Goal: Task Accomplishment & Management: Use online tool/utility

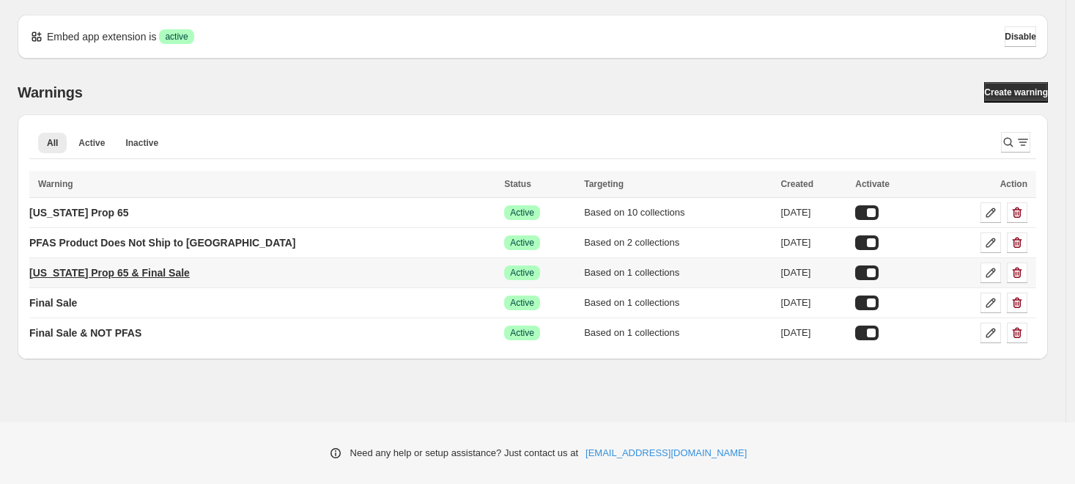
click at [164, 274] on p "[US_STATE] Prop 65 & Final Sale" at bounding box center [109, 272] width 161 height 15
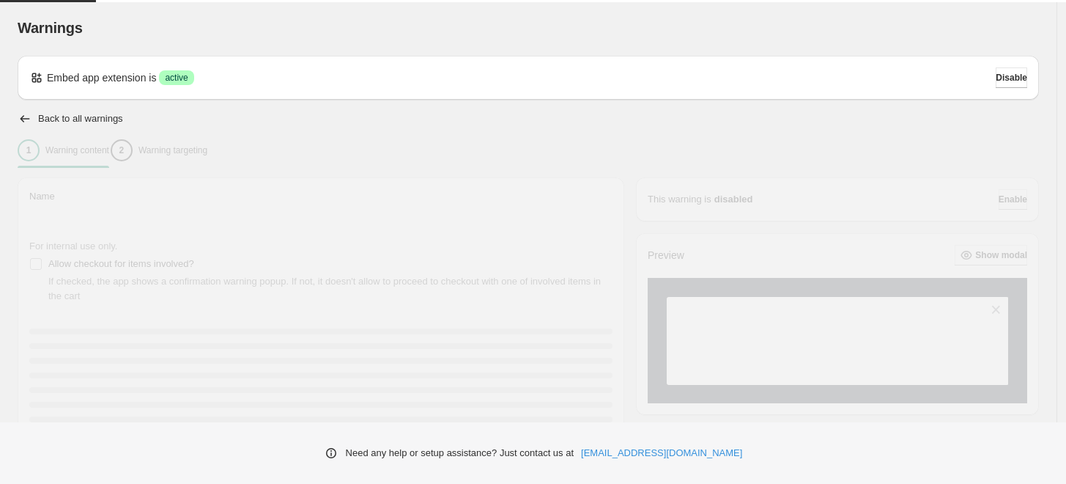
type input "**********"
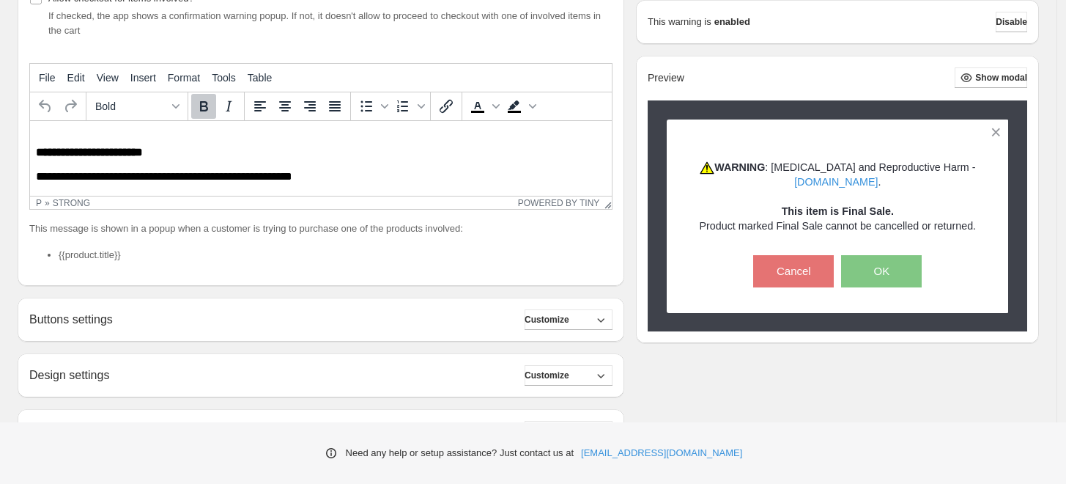
scroll to position [347, 0]
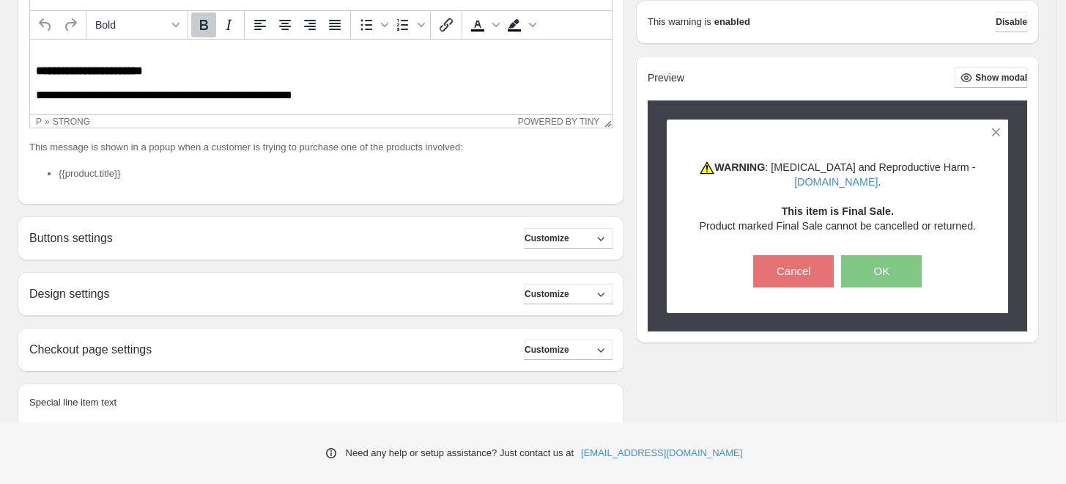
click at [110, 178] on li "{{product.title}}" at bounding box center [336, 173] width 554 height 15
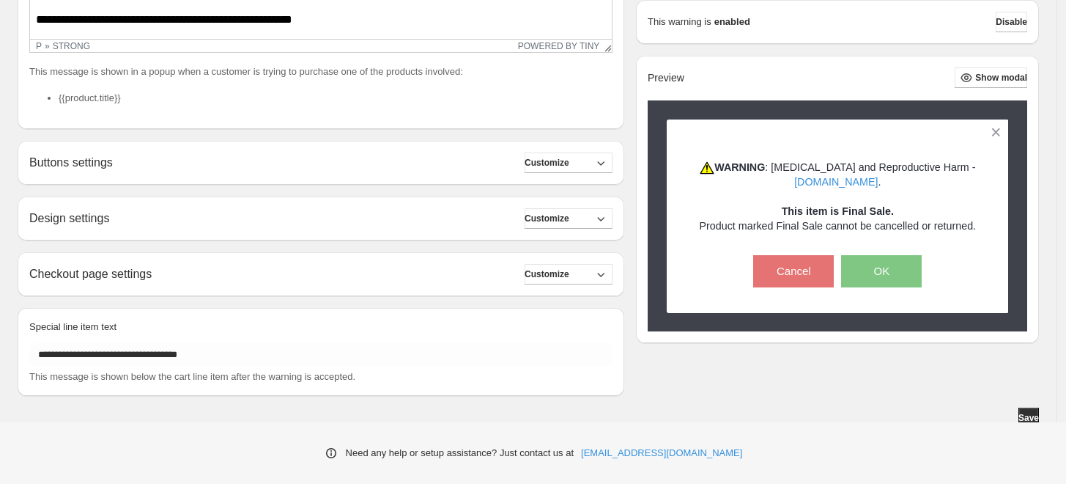
scroll to position [428, 0]
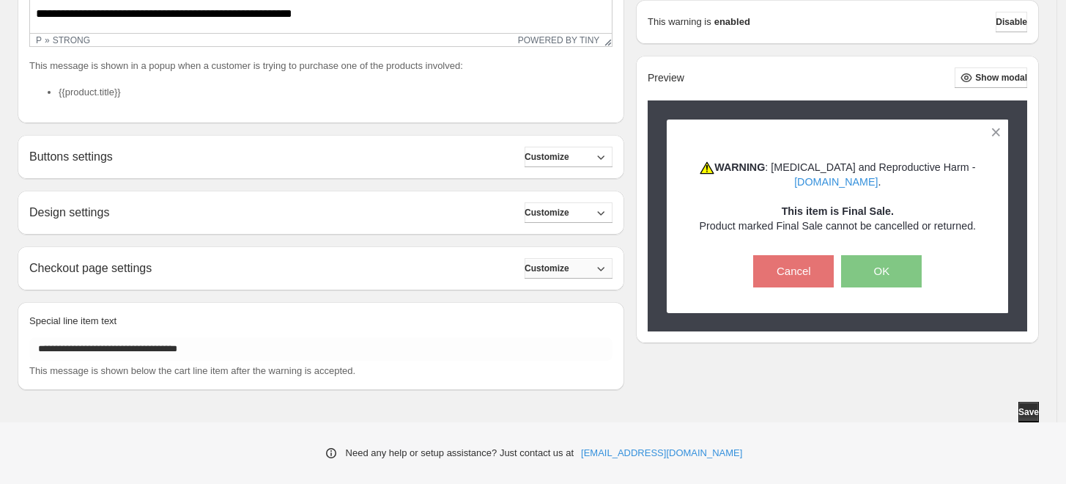
click at [548, 269] on span "Customize" at bounding box center [547, 268] width 45 height 12
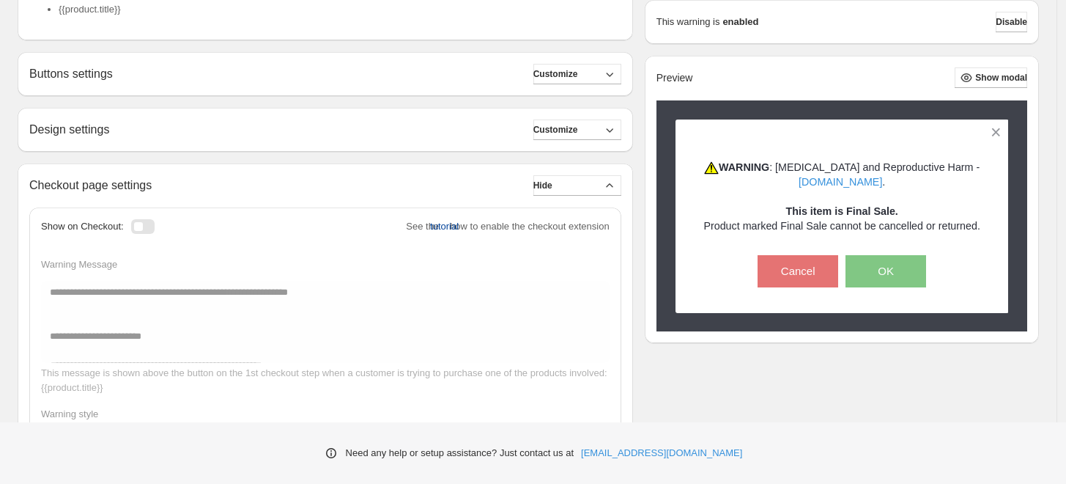
scroll to position [510, 0]
click at [576, 136] on span "Customize" at bounding box center [556, 131] width 45 height 12
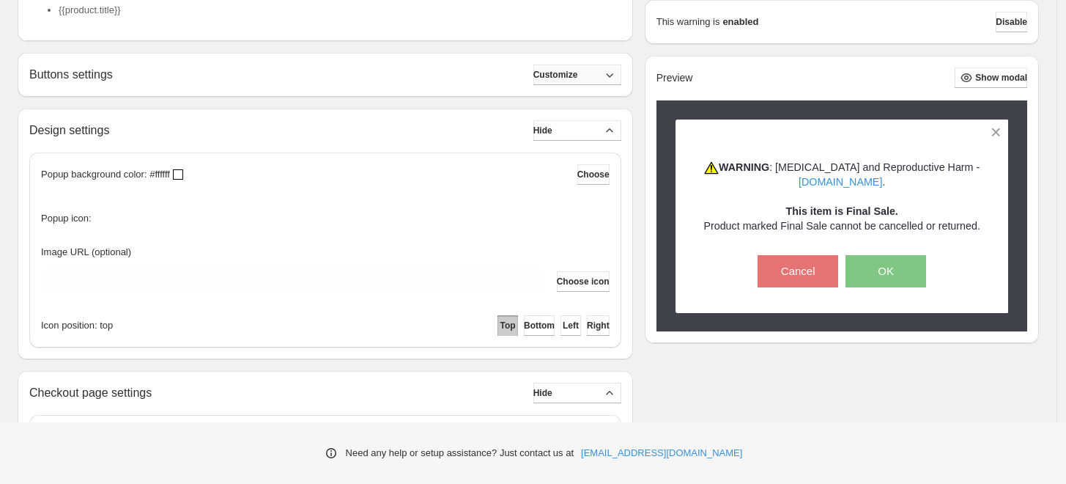
click at [594, 75] on button "Customize" at bounding box center [578, 75] width 88 height 21
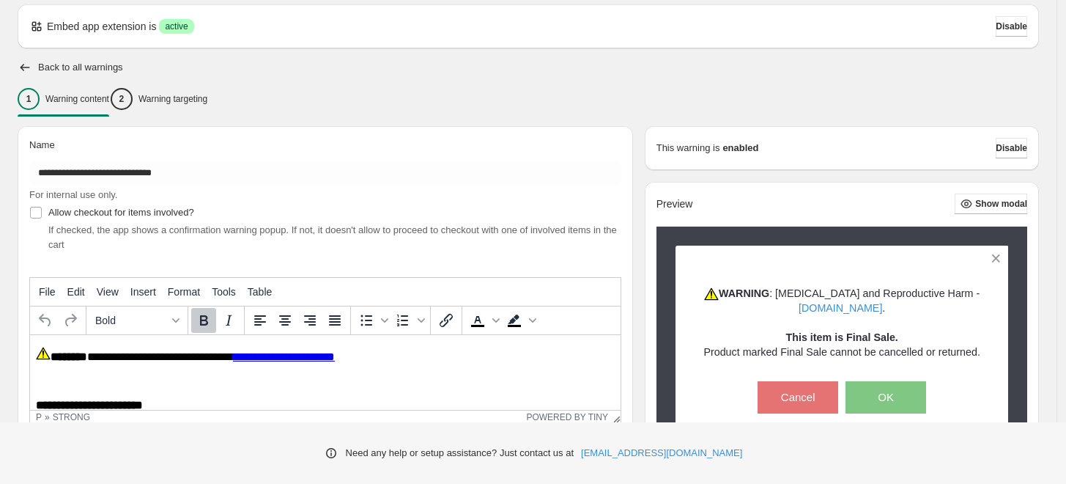
scroll to position [0, 0]
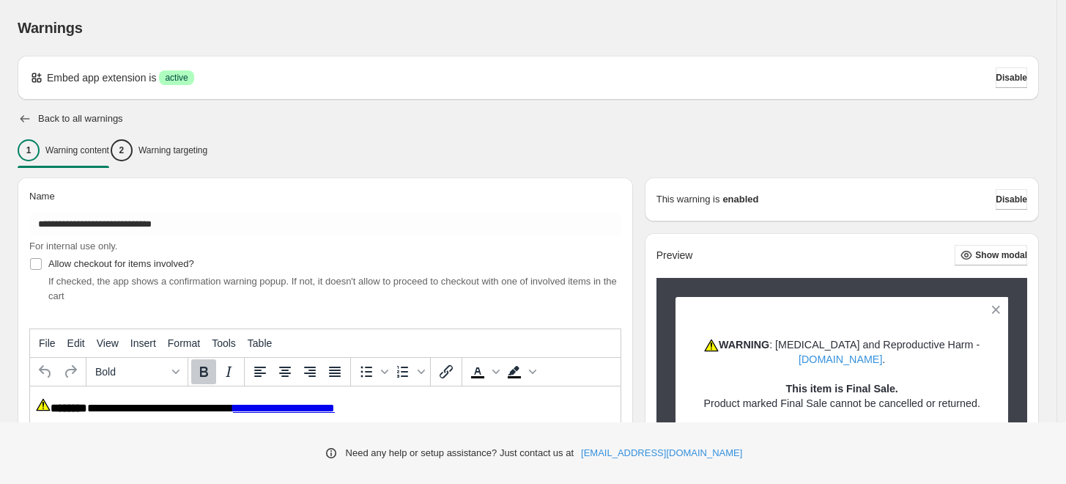
click at [25, 119] on icon "button" at bounding box center [25, 118] width 15 height 15
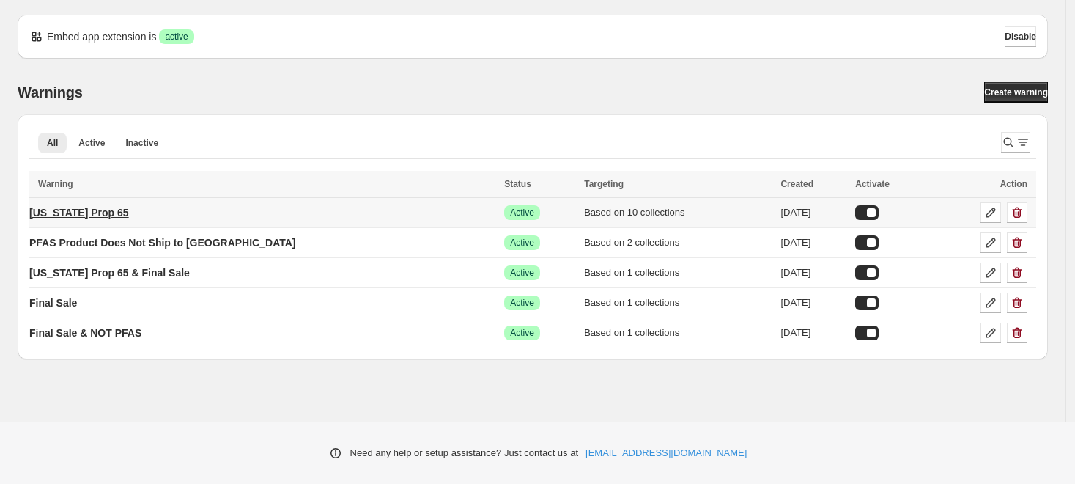
click at [102, 211] on p "[US_STATE] Prop 65" at bounding box center [79, 212] width 100 height 15
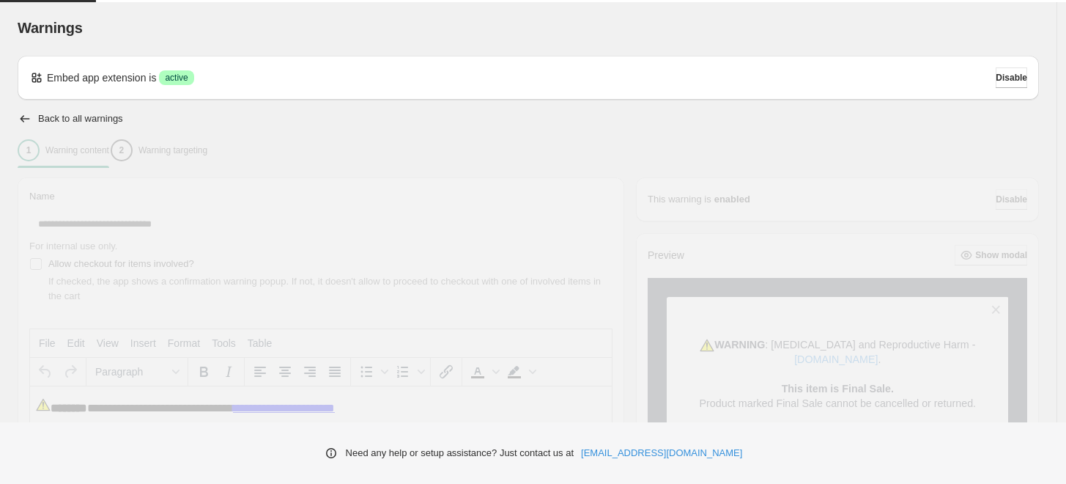
type input "**********"
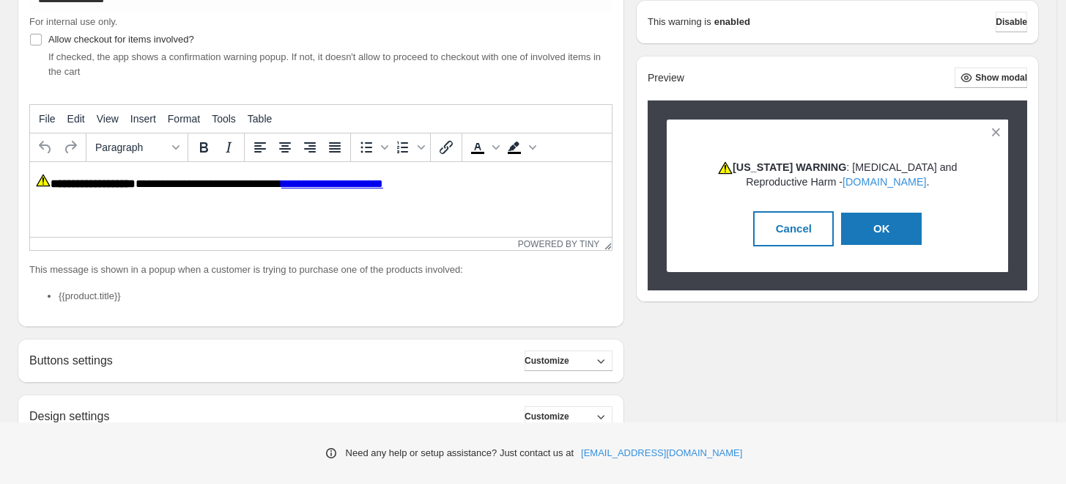
scroll to position [21, 0]
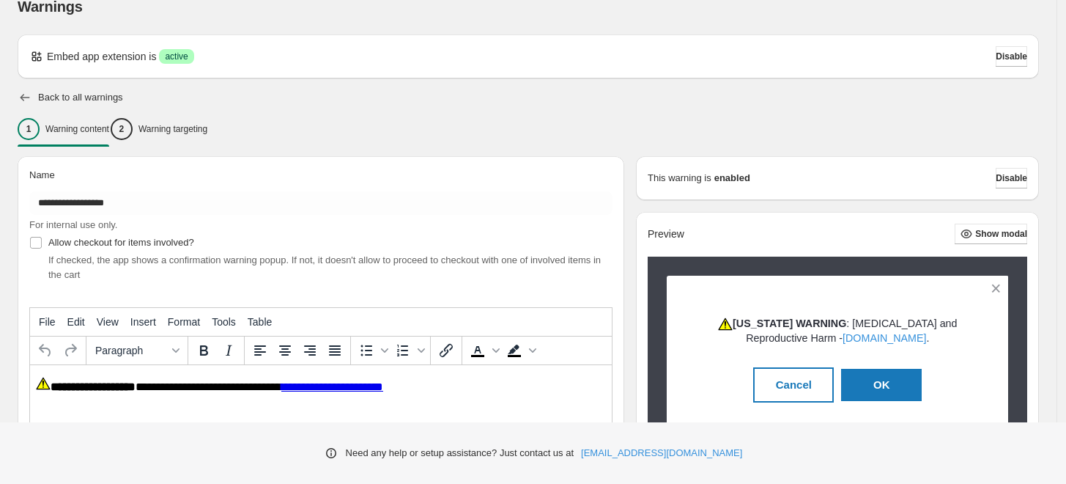
click at [18, 95] on icon "button" at bounding box center [25, 97] width 15 height 15
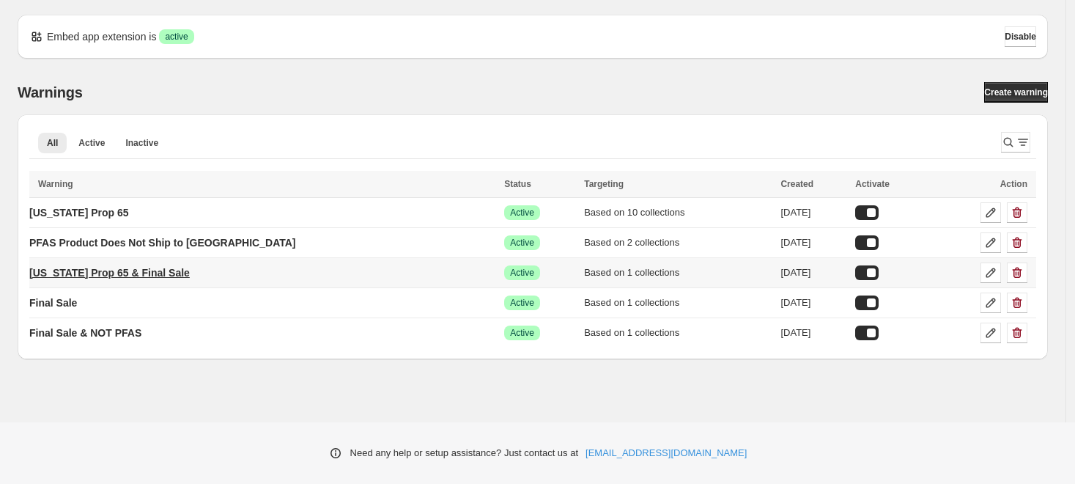
click at [126, 269] on p "[US_STATE] Prop 65 & Final Sale" at bounding box center [109, 272] width 161 height 15
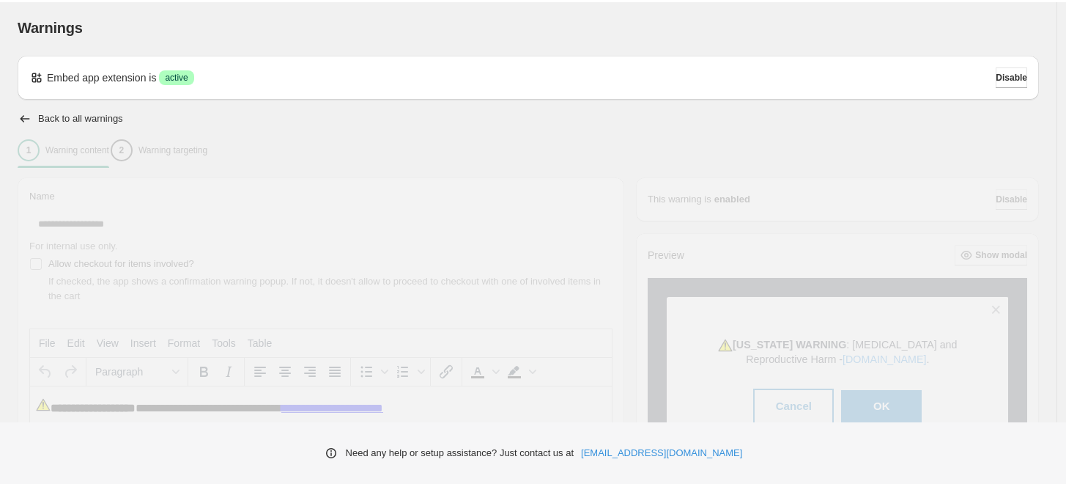
type input "**********"
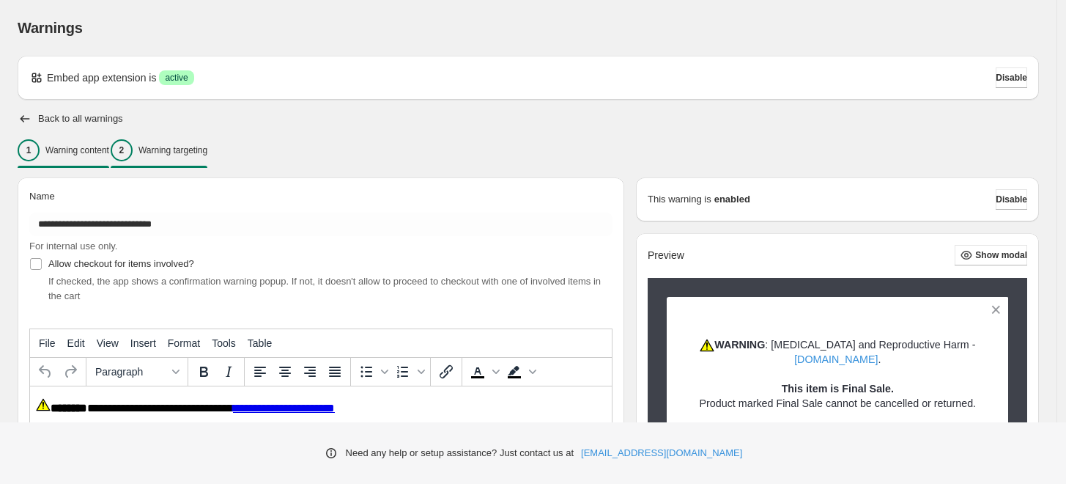
click at [207, 150] on p "Warning targeting" at bounding box center [173, 150] width 69 height 12
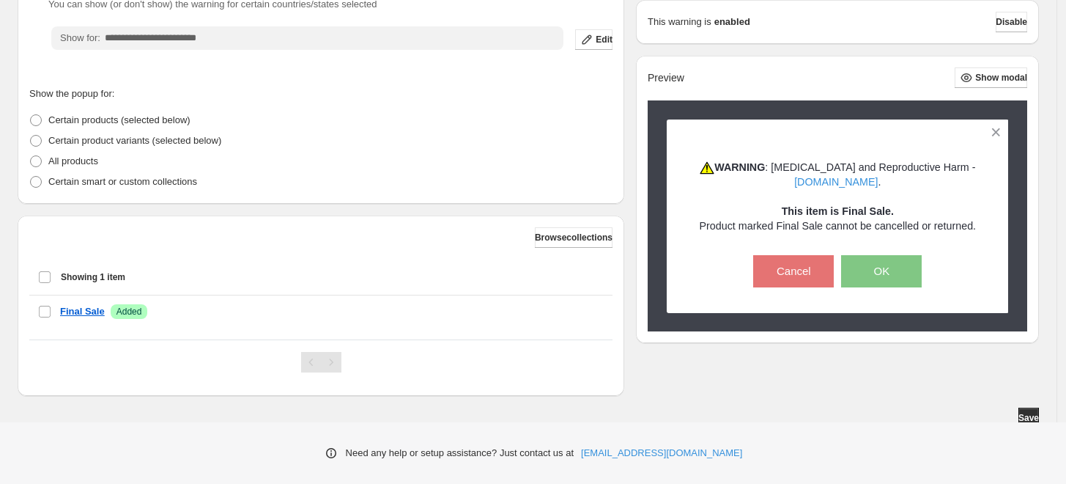
scroll to position [279, 0]
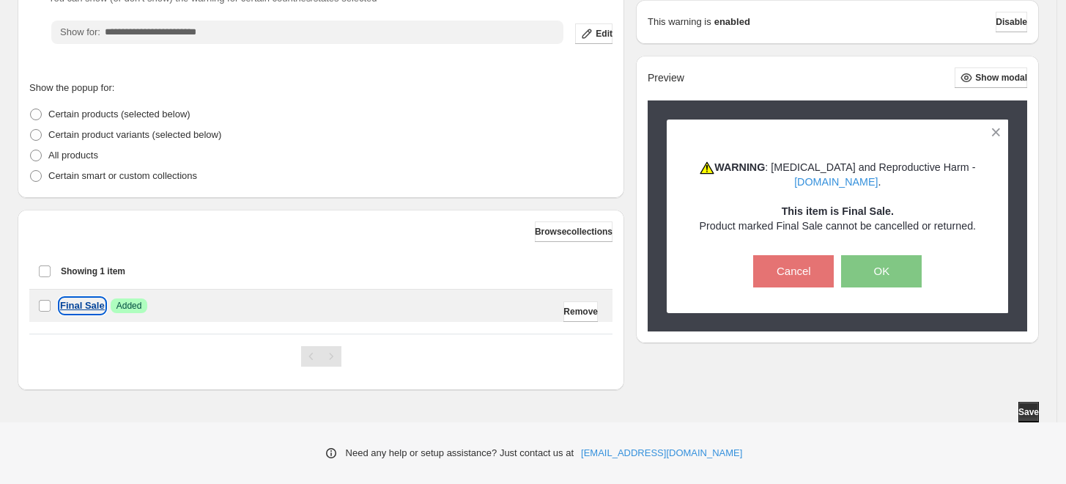
click at [87, 306] on p "Final Sale" at bounding box center [82, 305] width 45 height 15
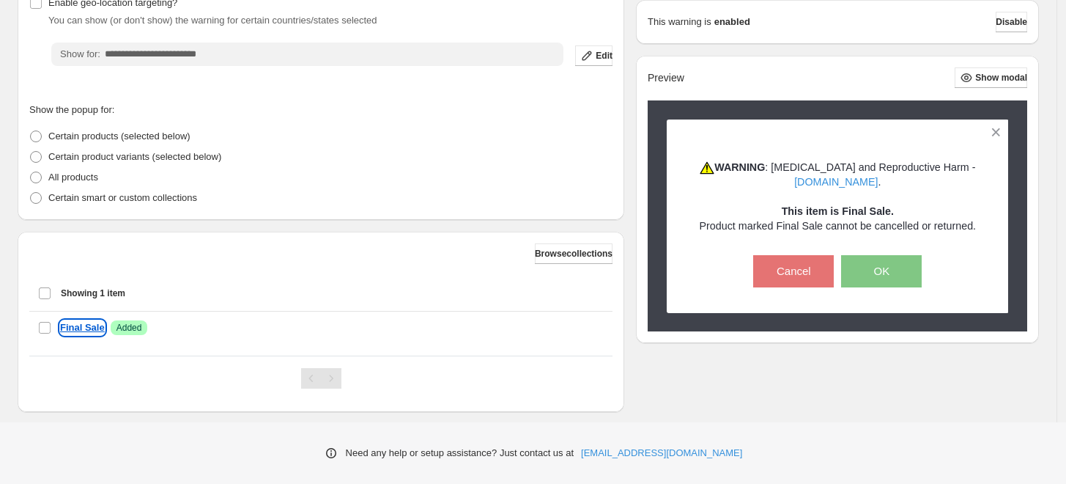
scroll to position [0, 0]
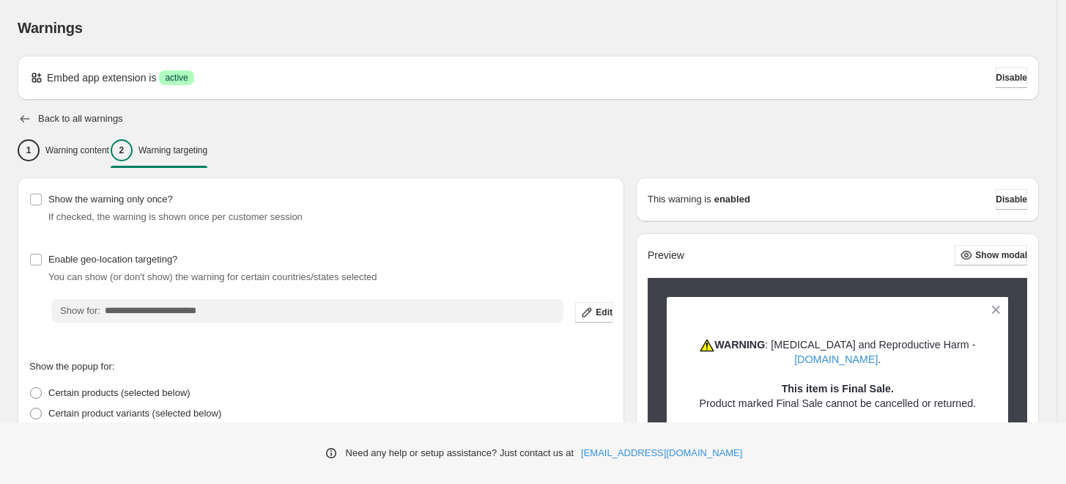
click at [19, 114] on icon "button" at bounding box center [25, 118] width 15 height 15
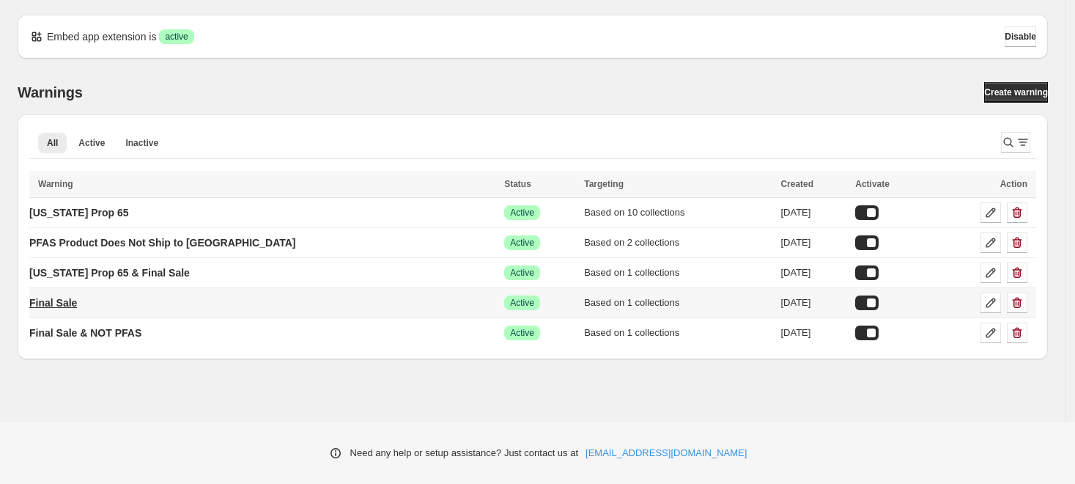
click at [77, 303] on p "Final Sale" at bounding box center [53, 302] width 48 height 15
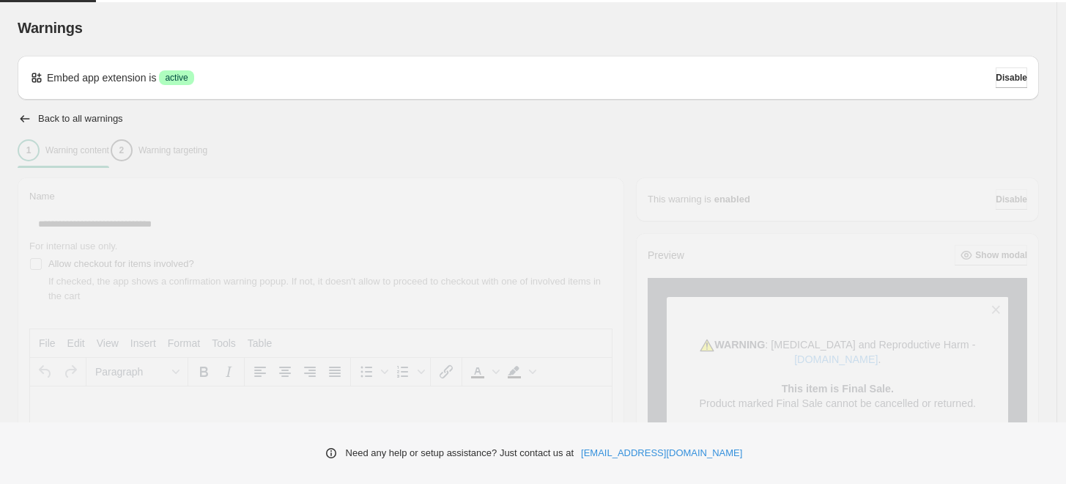
type input "**********"
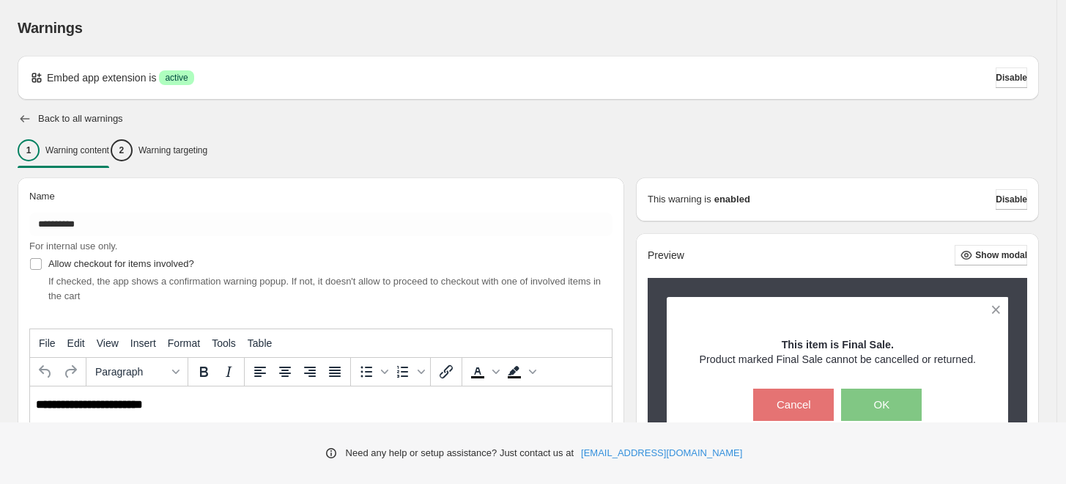
click at [25, 118] on icon "button" at bounding box center [26, 118] width 10 height 7
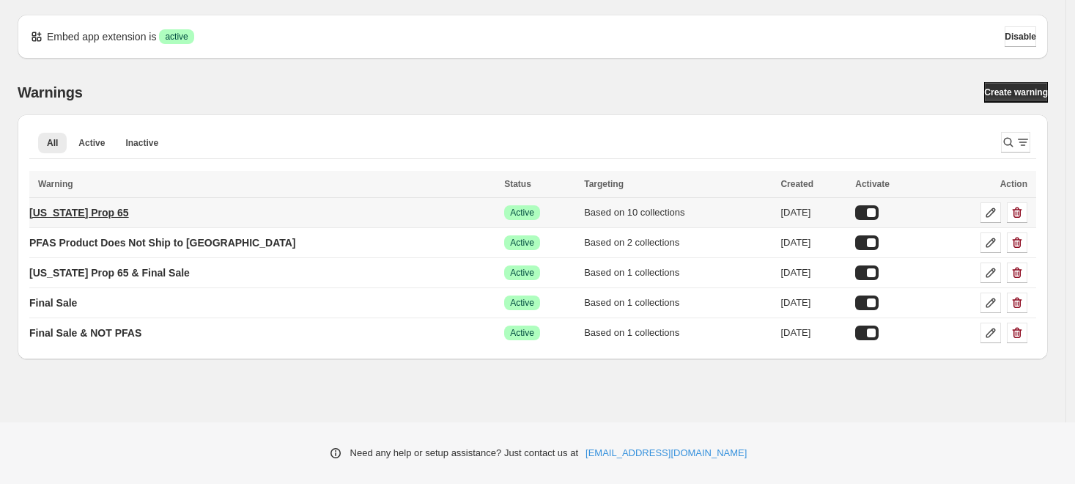
click at [107, 211] on p "[US_STATE] Prop 65" at bounding box center [79, 212] width 100 height 15
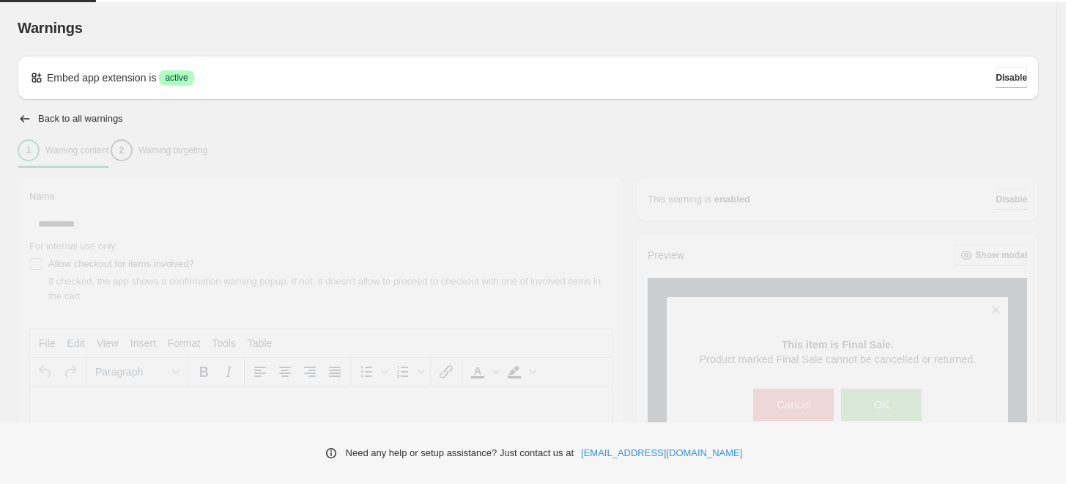
type input "**********"
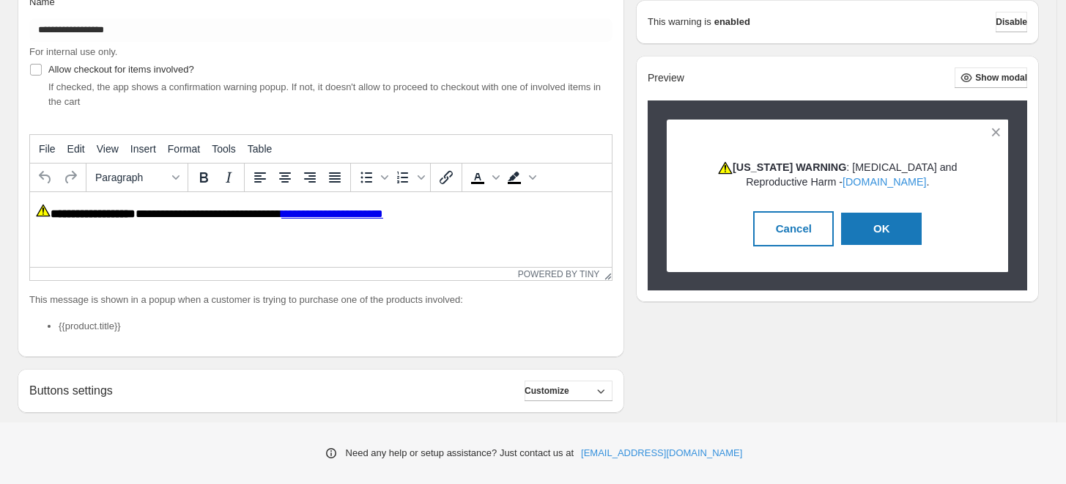
scroll to position [21, 0]
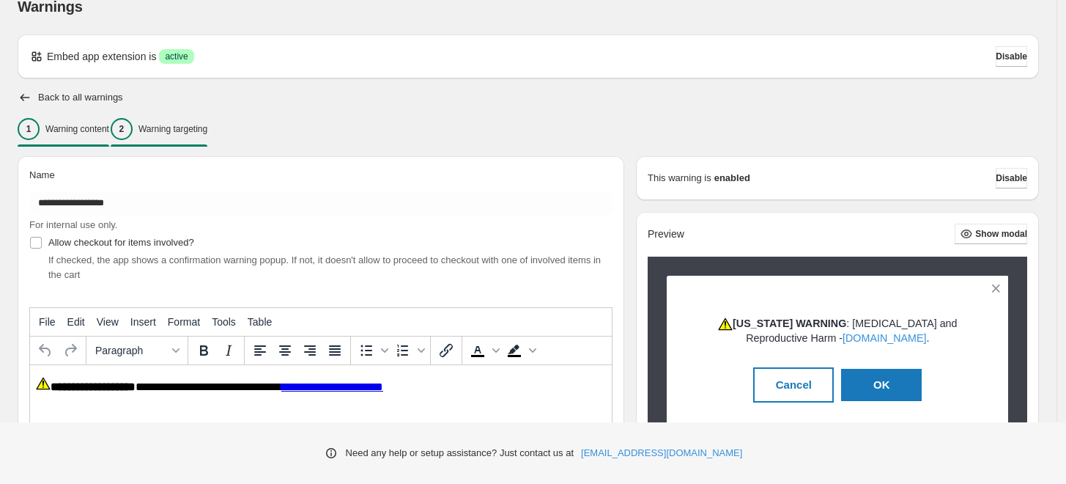
click at [194, 132] on p "Warning targeting" at bounding box center [173, 129] width 69 height 12
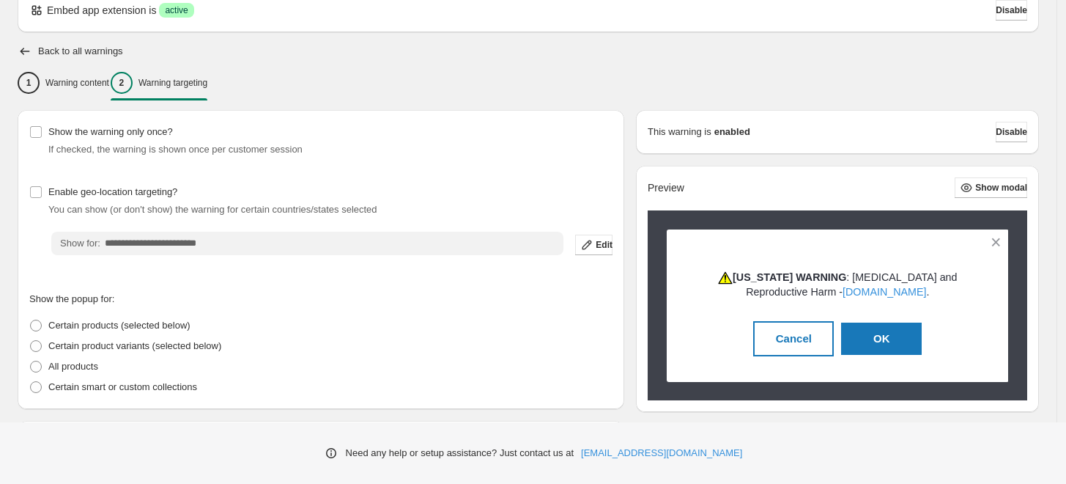
scroll to position [0, 0]
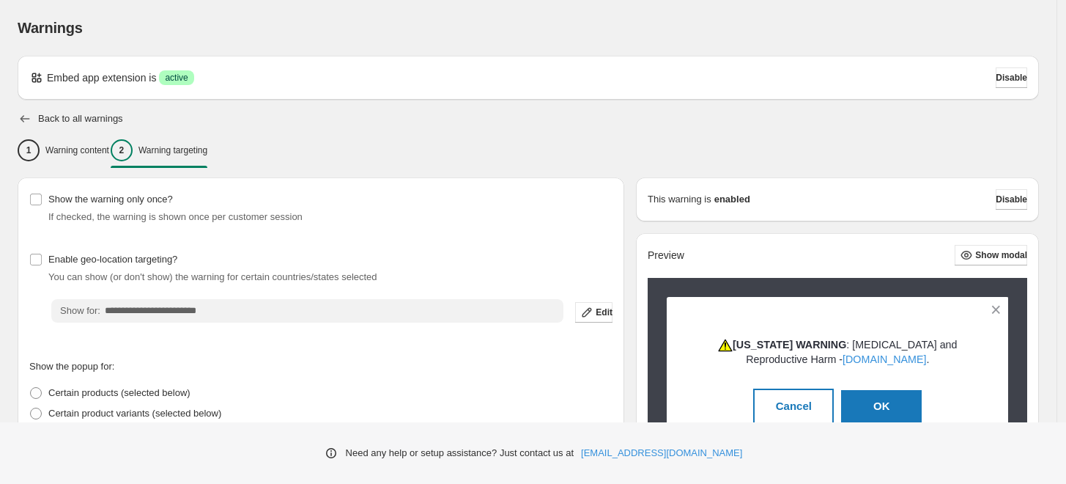
click at [24, 119] on icon "button" at bounding box center [26, 118] width 10 height 7
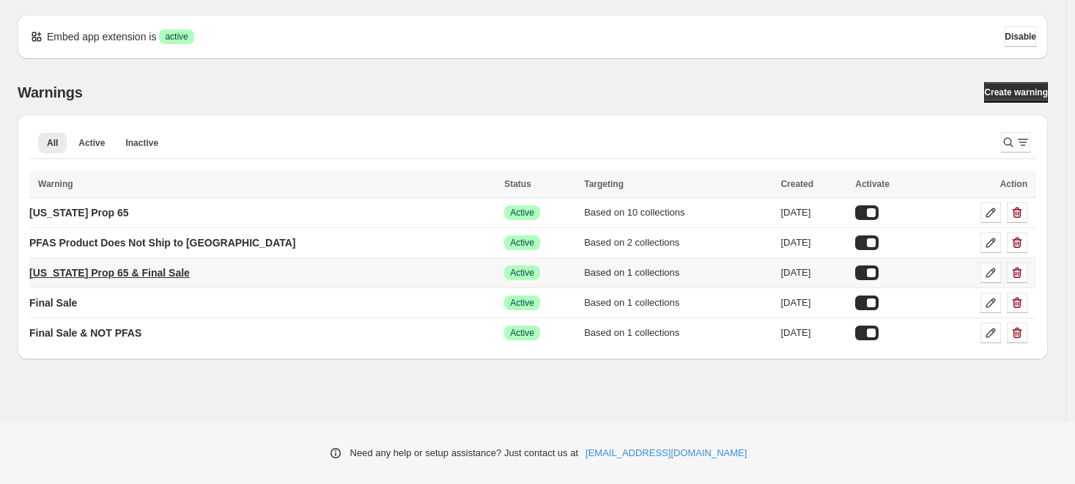
click at [189, 273] on link "[US_STATE] Prop 65 & Final Sale" at bounding box center [109, 272] width 161 height 23
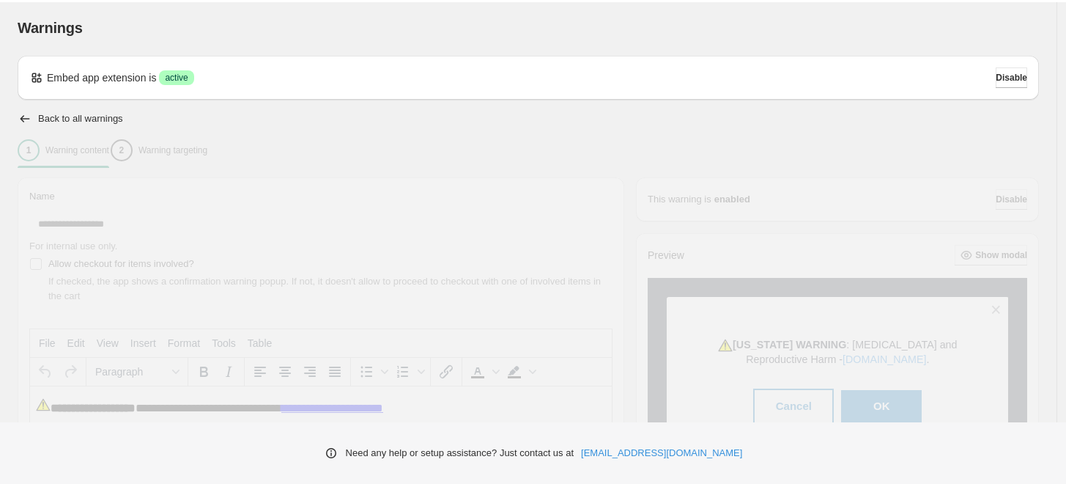
type input "**********"
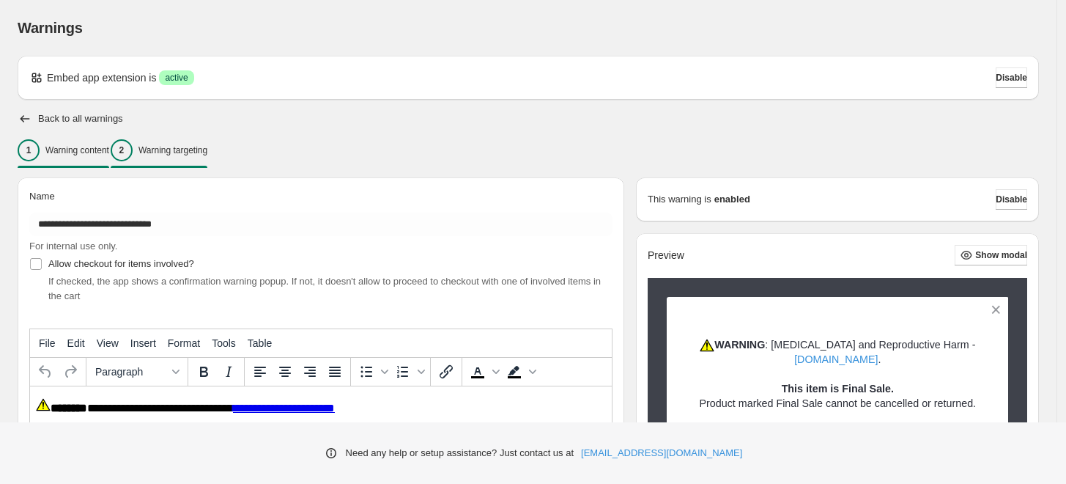
click at [194, 144] on p "Warning targeting" at bounding box center [173, 150] width 69 height 12
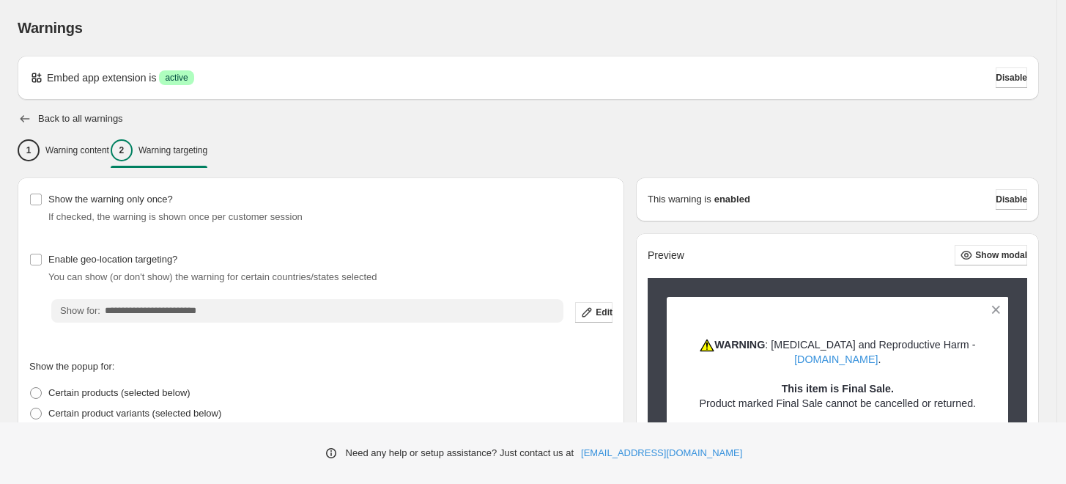
click at [28, 114] on icon "button" at bounding box center [25, 118] width 15 height 15
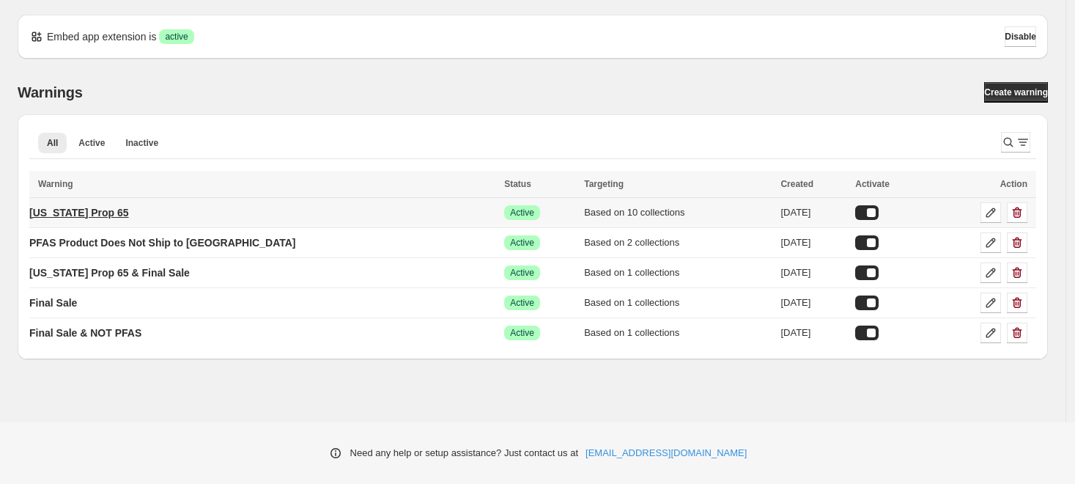
click at [111, 210] on p "[US_STATE] Prop 65" at bounding box center [79, 212] width 100 height 15
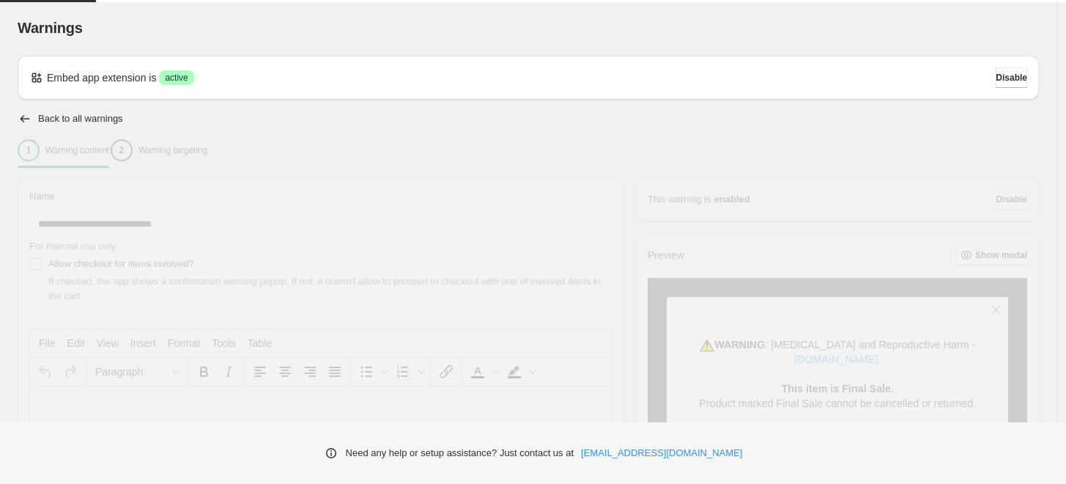
type input "**********"
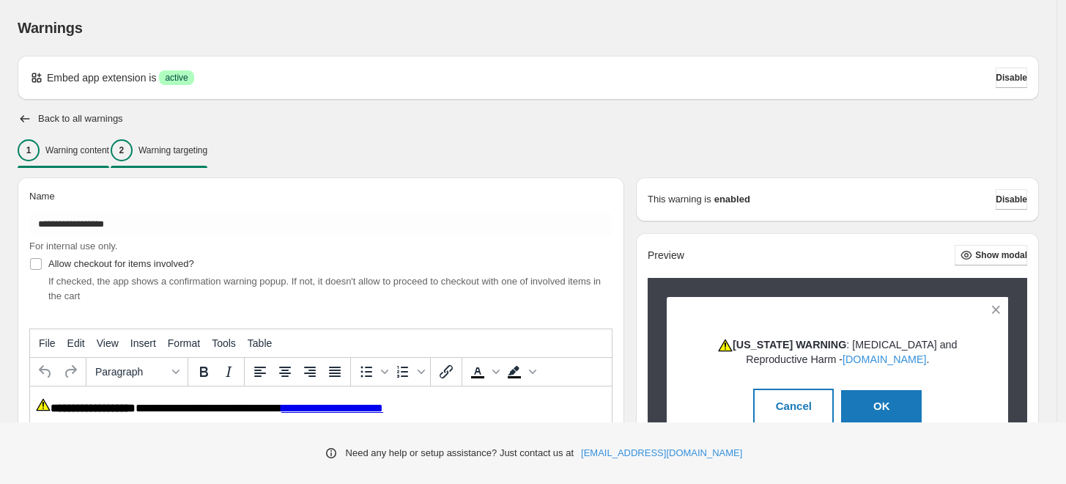
click at [188, 156] on div "2 Warning targeting" at bounding box center [159, 150] width 97 height 22
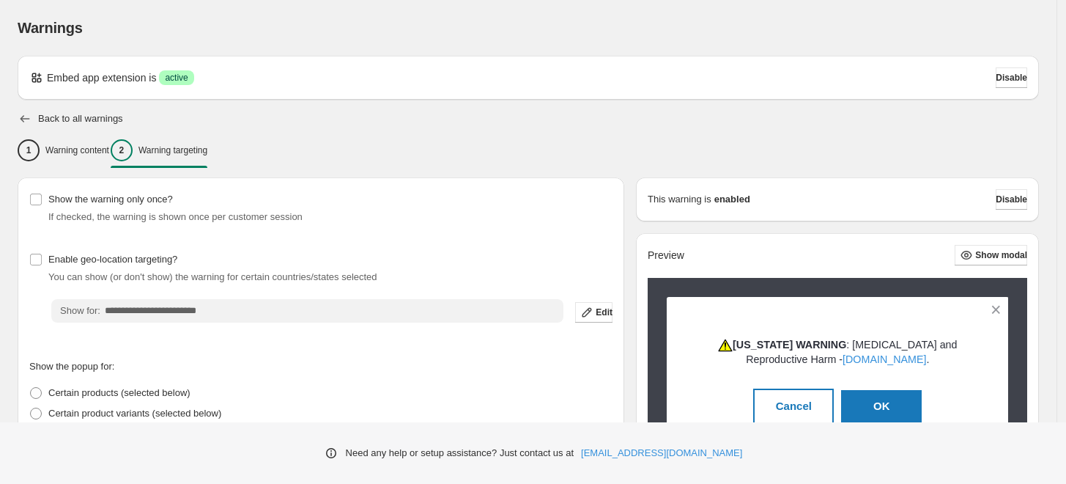
click at [23, 113] on icon "button" at bounding box center [25, 118] width 15 height 15
